Goal: Check status: Check status

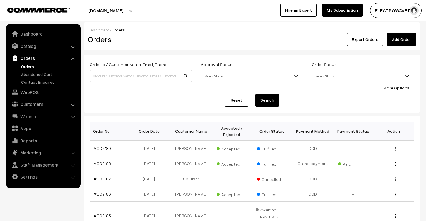
click at [32, 69] on link "Orders" at bounding box center [48, 66] width 59 height 6
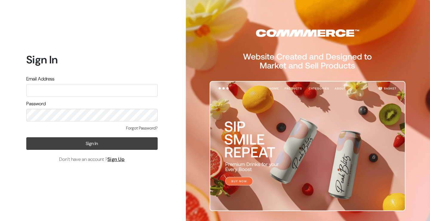
type input "[EMAIL_ADDRESS][DOMAIN_NAME]"
click at [95, 145] on button "Sign In" at bounding box center [92, 143] width 132 height 13
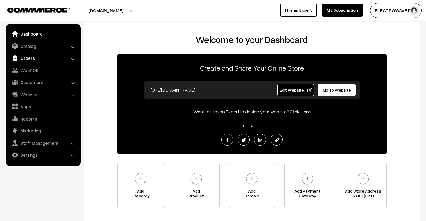
click at [32, 57] on link "Orders" at bounding box center [42, 58] width 71 height 11
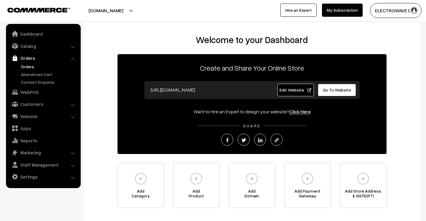
click at [30, 66] on link "Orders" at bounding box center [48, 66] width 59 height 6
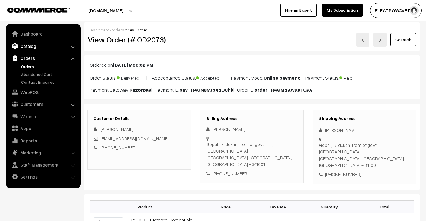
scroll to position [203, 0]
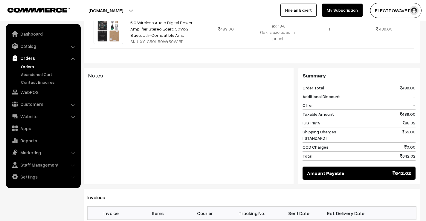
click at [25, 67] on link "Orders" at bounding box center [48, 66] width 59 height 6
